Goal: Navigation & Orientation: Find specific page/section

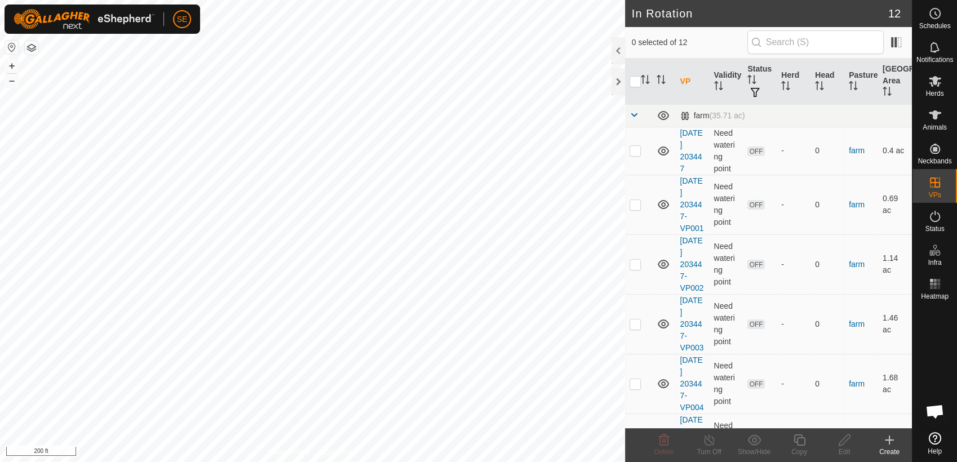
scroll to position [904, 0]
click at [305, 462] on html "SE Schedules Notifications Herds Animals Neckbands VPs Status Infra Heatmap Hel…" at bounding box center [478, 231] width 957 height 462
